Goal: Task Accomplishment & Management: Manage account settings

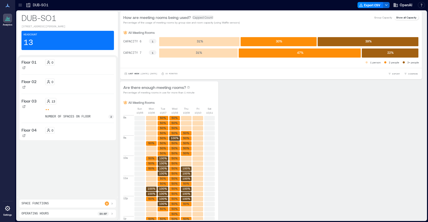
click at [6, 209] on icon at bounding box center [8, 208] width 6 height 6
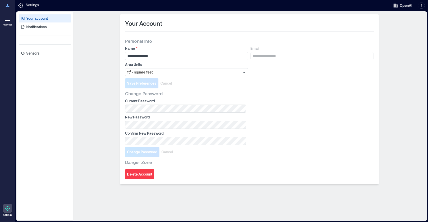
click at [6, 4] on icon at bounding box center [8, 6] width 6 height 6
click at [98, 50] on div "**********" at bounding box center [249, 116] width 349 height 204
